Goal: Task Accomplishment & Management: Manage account settings

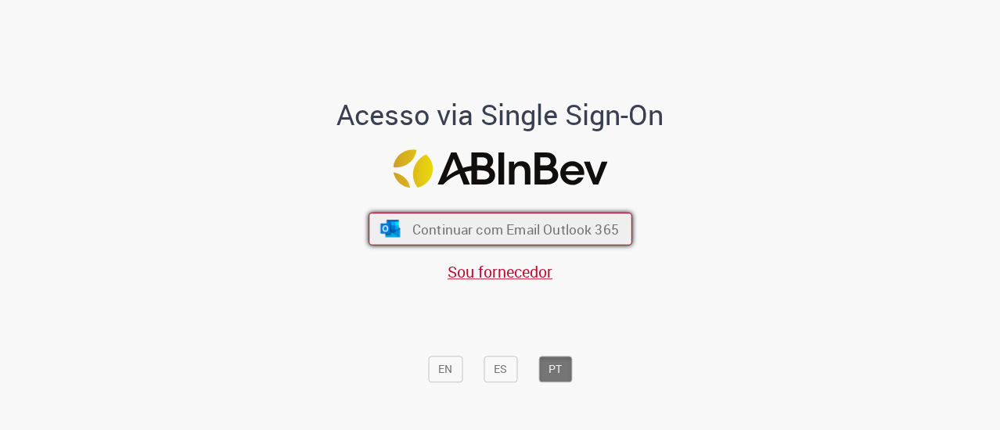
click at [515, 225] on span "Continuar com Email Outlook 365" at bounding box center [515, 229] width 207 height 18
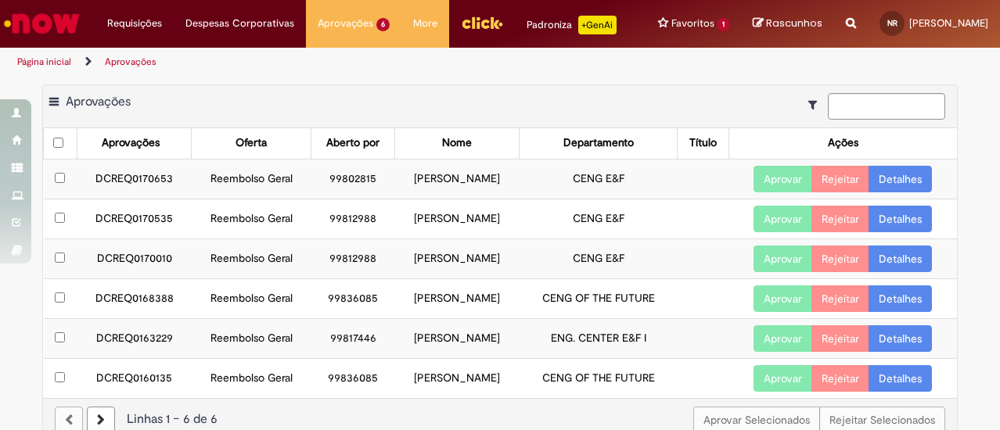
click at [877, 190] on link "Detalhes" at bounding box center [900, 179] width 63 height 27
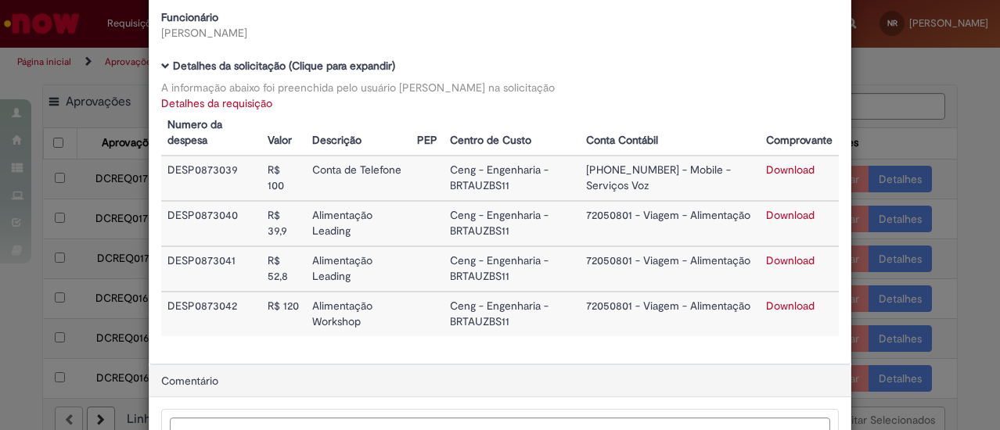
scroll to position [78, 0]
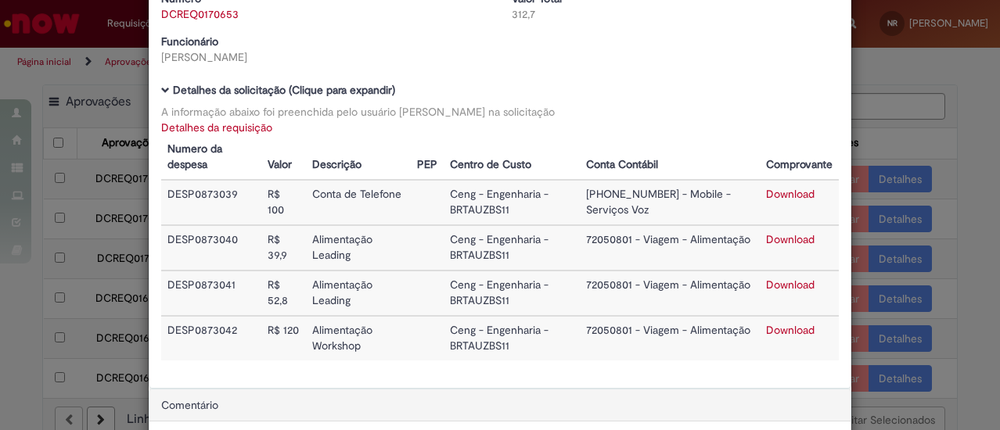
click at [887, 84] on div "Detalhes da Aprovação Número DCREQ0170653 Valor Total 312,7 Funcionário [PERSON…" at bounding box center [500, 215] width 1000 height 430
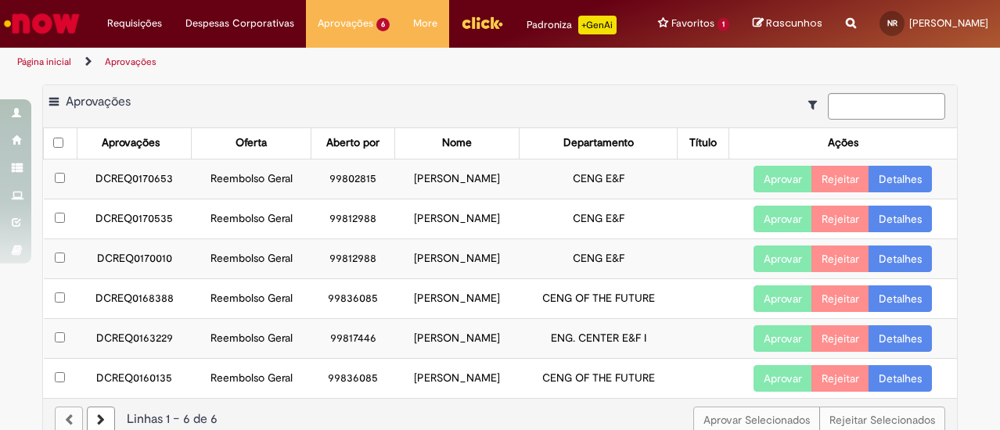
click at [786, 192] on button "Aprovar" at bounding box center [783, 179] width 59 height 27
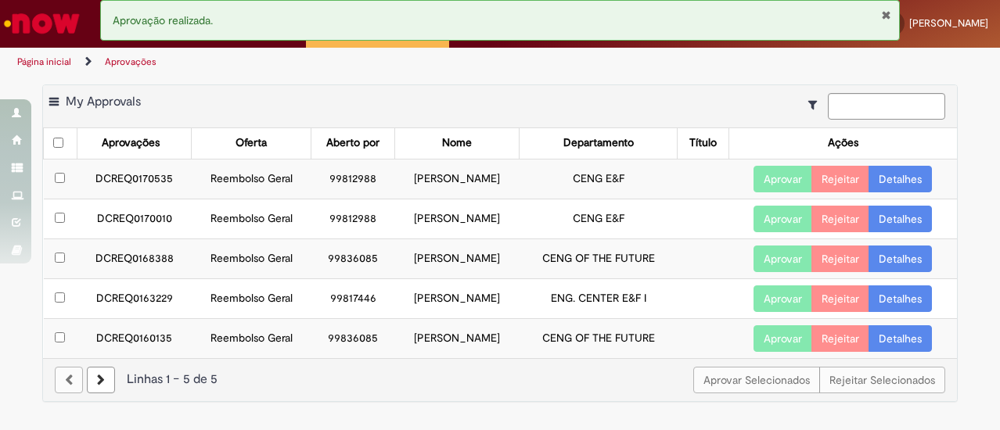
click at [779, 192] on button "Aprovar" at bounding box center [783, 179] width 59 height 27
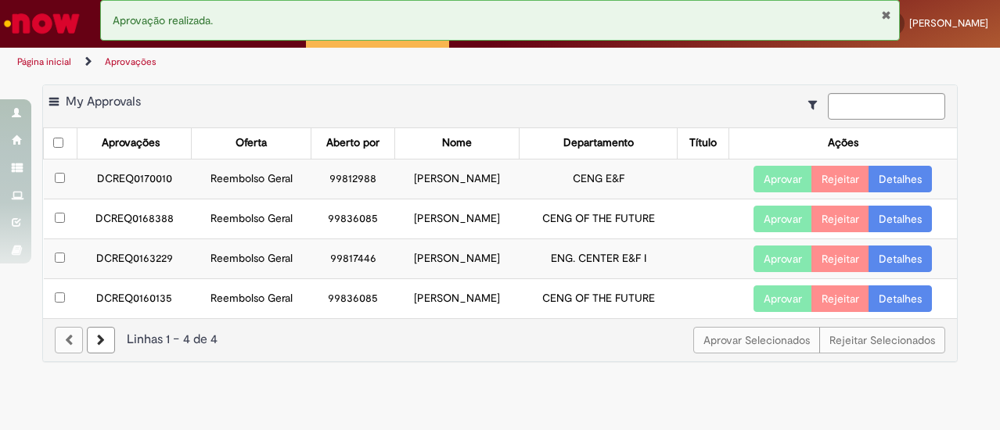
click at [791, 192] on button "Aprovar" at bounding box center [783, 179] width 59 height 27
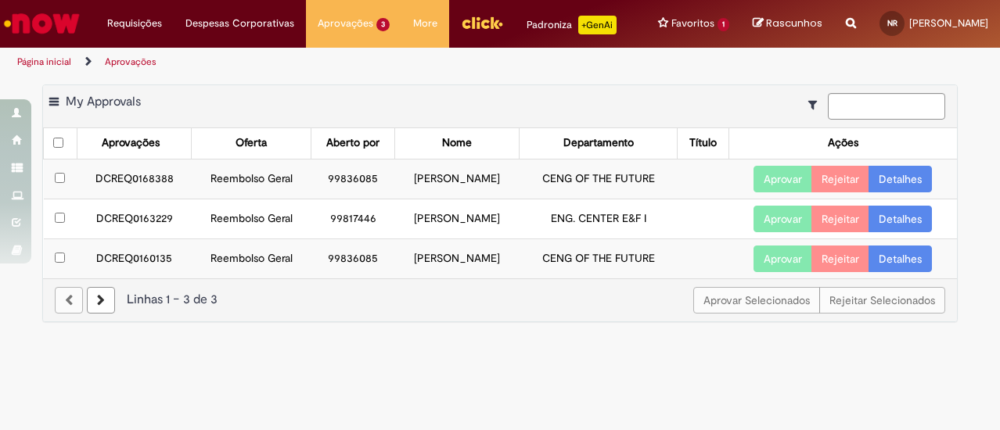
click at [894, 267] on link "Detalhes" at bounding box center [900, 259] width 63 height 27
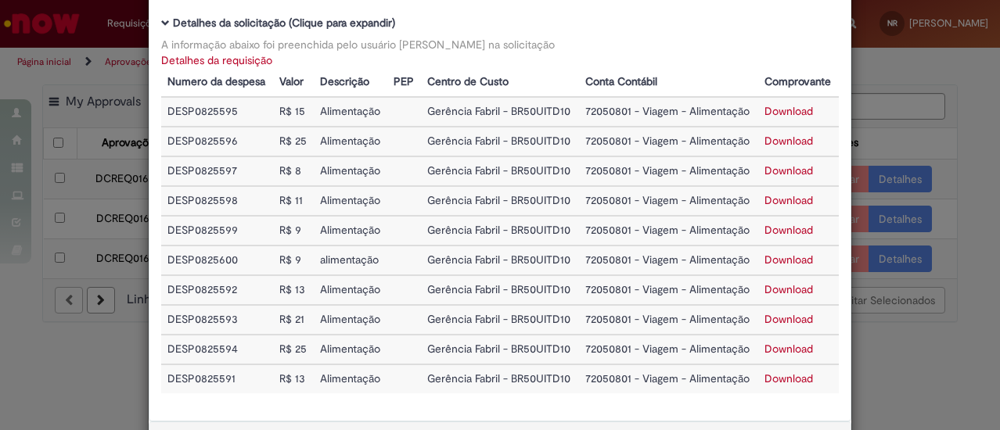
scroll to position [0, 0]
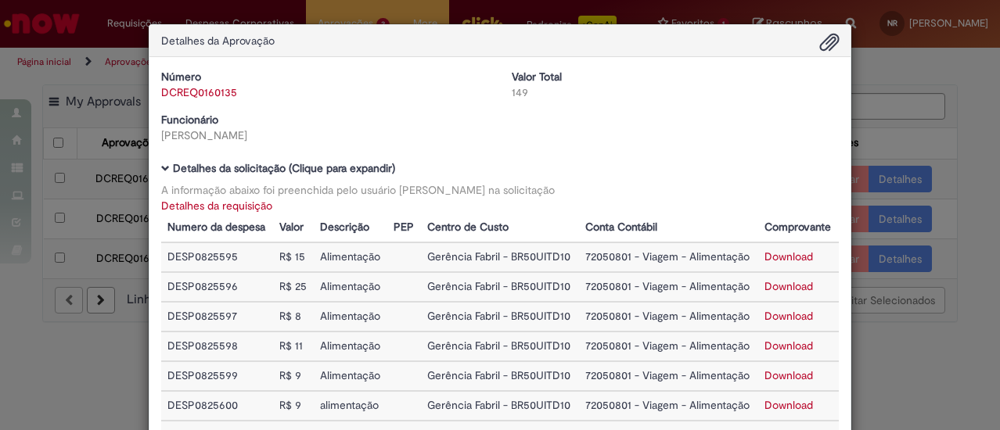
click at [936, 84] on div "Detalhes da Aprovação Número DCREQ0160135 Valor Total 149 Funcionário [PERSON_N…" at bounding box center [500, 215] width 1000 height 430
